Goal: Information Seeking & Learning: Learn about a topic

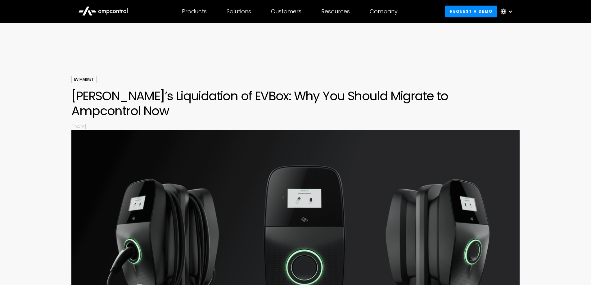
scroll to position [7, 0]
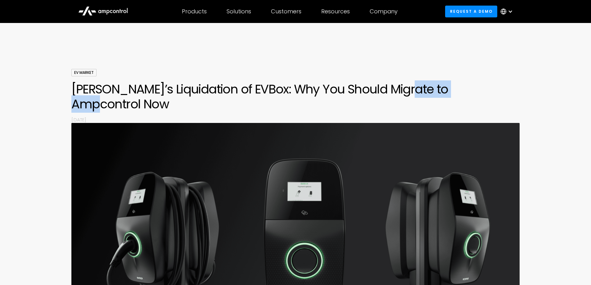
drag, startPoint x: 458, startPoint y: 90, endPoint x: 392, endPoint y: 88, distance: 66.8
click at [392, 88] on h1 "[PERSON_NAME]’s Liquidation of EVBox: Why You Should Migrate to Ampcontrol Now" at bounding box center [295, 97] width 448 height 30
click at [401, 116] on p "[DATE]" at bounding box center [295, 119] width 448 height 7
drag, startPoint x: 487, startPoint y: 91, endPoint x: 389, endPoint y: 92, distance: 98.1
click at [389, 92] on h1 "[PERSON_NAME]’s Liquidation of EVBox: Why You Should Migrate to Ampcontrol Now" at bounding box center [295, 97] width 448 height 30
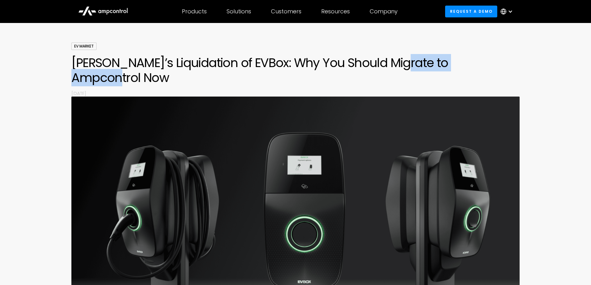
scroll to position [0, 0]
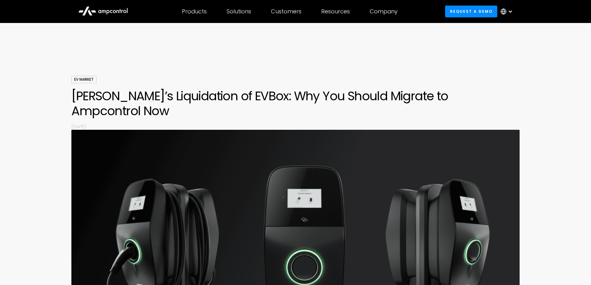
click at [444, 100] on h1 "[PERSON_NAME]’s Liquidation of EVBox: Why You Should Migrate to Ampcontrol Now" at bounding box center [295, 103] width 448 height 30
drag, startPoint x: 457, startPoint y: 99, endPoint x: 391, endPoint y: 99, distance: 65.5
click at [391, 99] on h1 "[PERSON_NAME]’s Liquidation of EVBox: Why You Should Migrate to Ampcontrol Now" at bounding box center [295, 103] width 448 height 30
copy h1 "Ampcontrol"
click at [331, 39] on div at bounding box center [295, 56] width 591 height 37
